Goal: Transaction & Acquisition: Purchase product/service

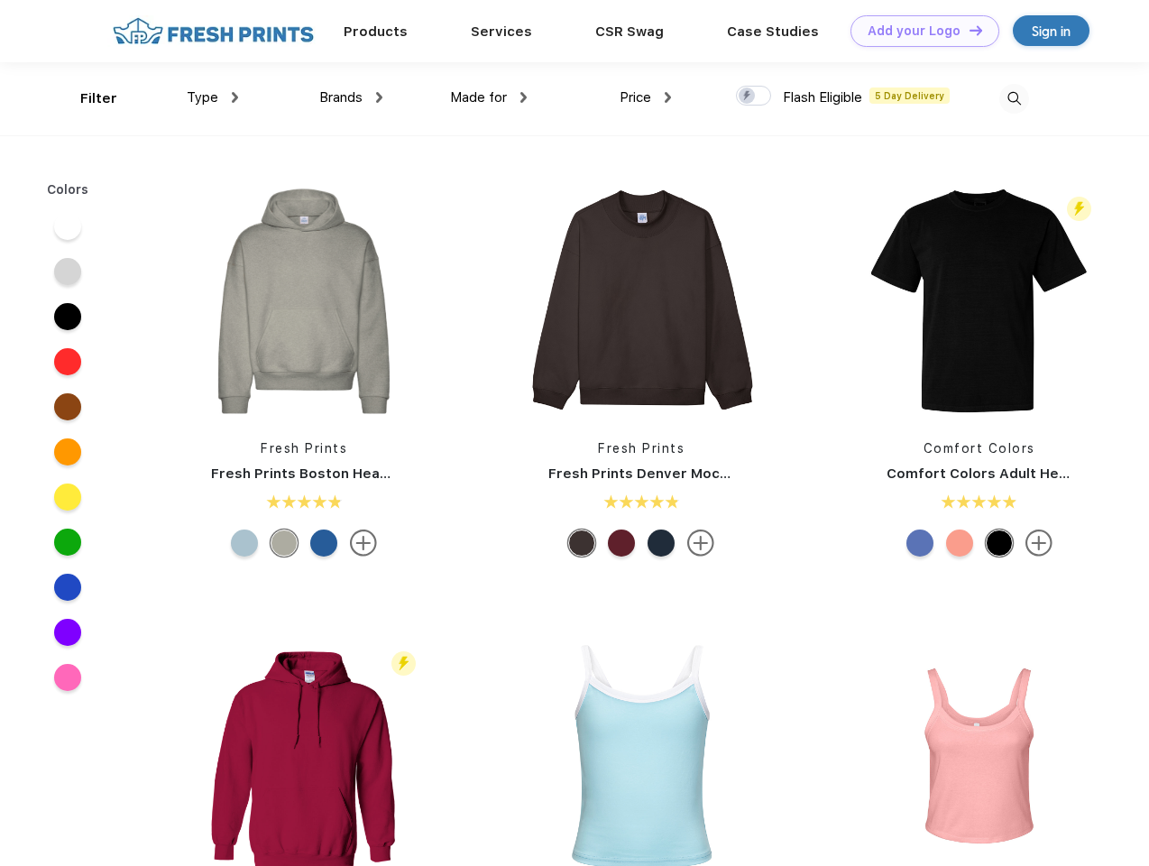
click at [918, 31] on link "Add your Logo Design Tool" at bounding box center [924, 31] width 149 height 32
click at [0, 0] on div "Design Tool" at bounding box center [0, 0] width 0 height 0
click at [967, 30] on link "Add your Logo Design Tool" at bounding box center [924, 31] width 149 height 32
click at [87, 98] on div "Filter" at bounding box center [98, 98] width 37 height 21
click at [213, 97] on span "Type" at bounding box center [203, 97] width 32 height 16
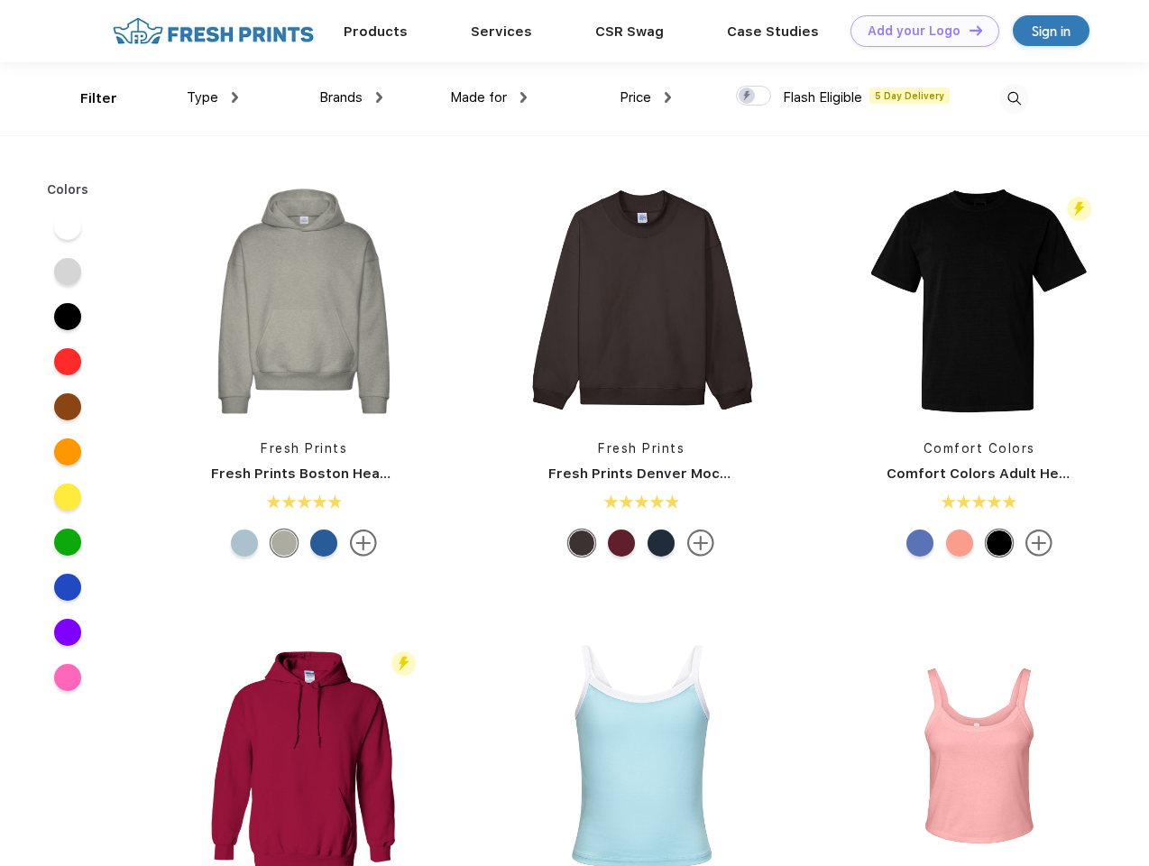
click at [351, 97] on span "Brands" at bounding box center [340, 97] width 43 height 16
click at [489, 97] on span "Made for" at bounding box center [478, 97] width 57 height 16
click at [646, 97] on span "Price" at bounding box center [635, 97] width 32 height 16
click at [754, 96] on div at bounding box center [753, 96] width 35 height 20
click at [747, 96] on input "checkbox" at bounding box center [742, 91] width 12 height 12
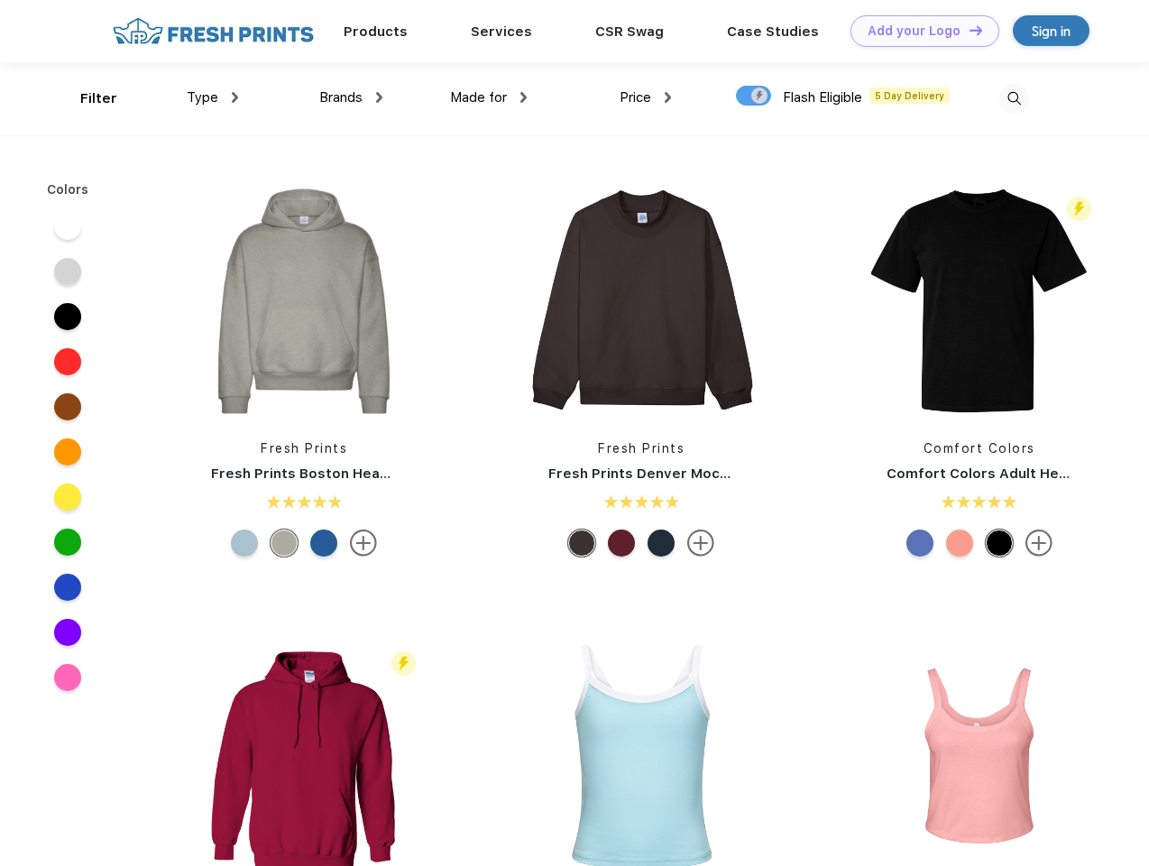
click at [1013, 98] on img at bounding box center [1014, 99] width 30 height 30
